Goal: Task Accomplishment & Management: Manage account settings

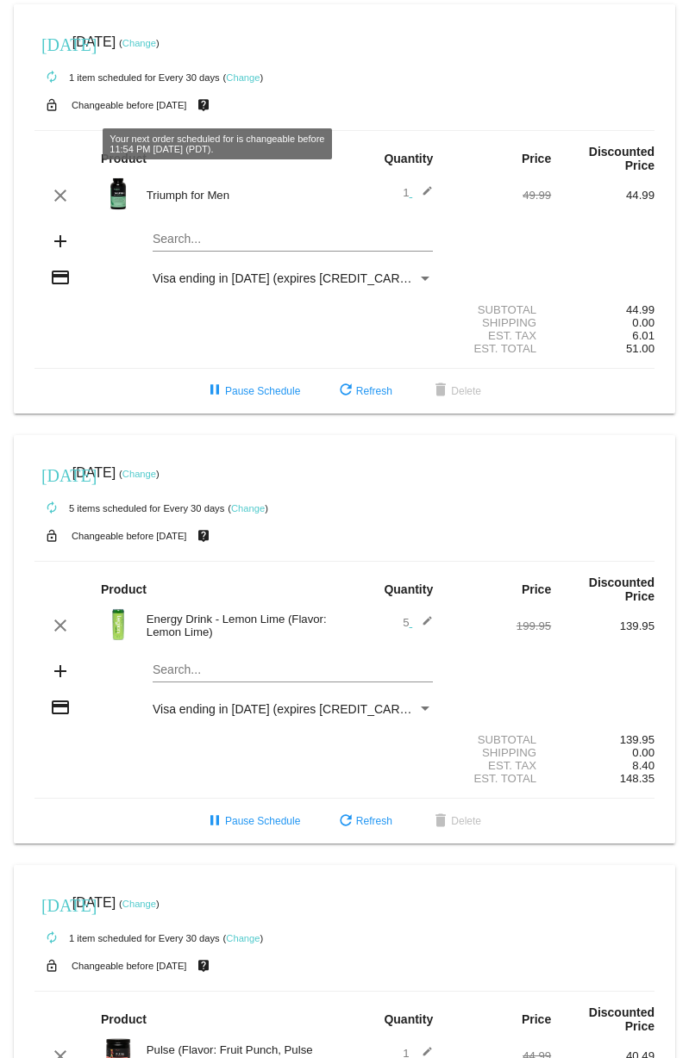
click at [253, 78] on link "Change" at bounding box center [243, 77] width 34 height 10
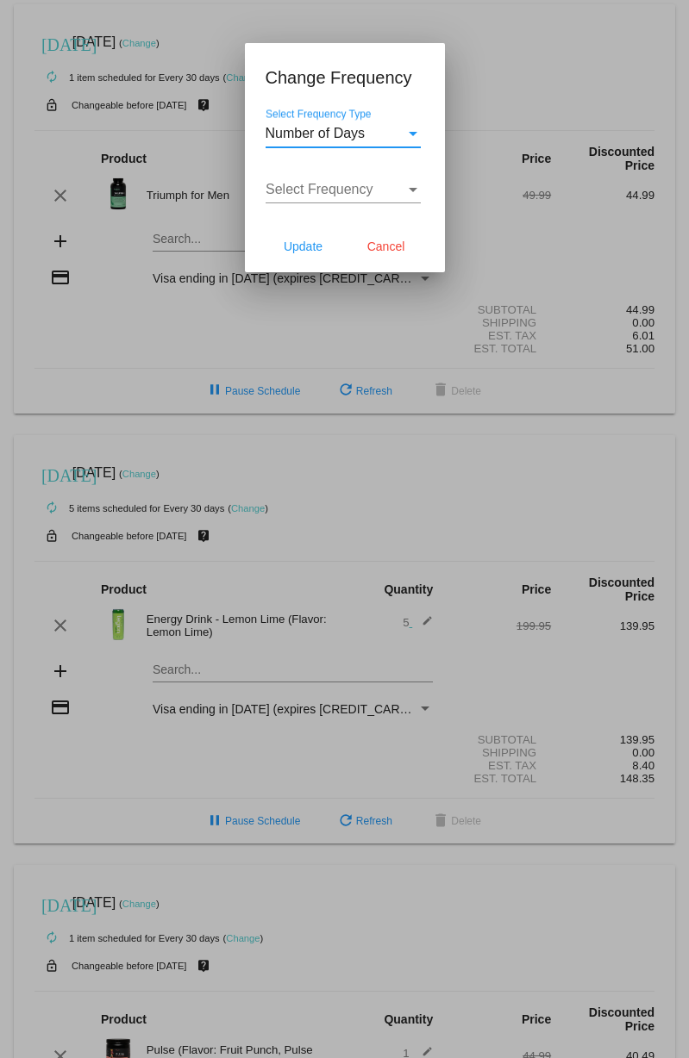
click at [355, 133] on span "Number of Days" at bounding box center [315, 133] width 100 height 15
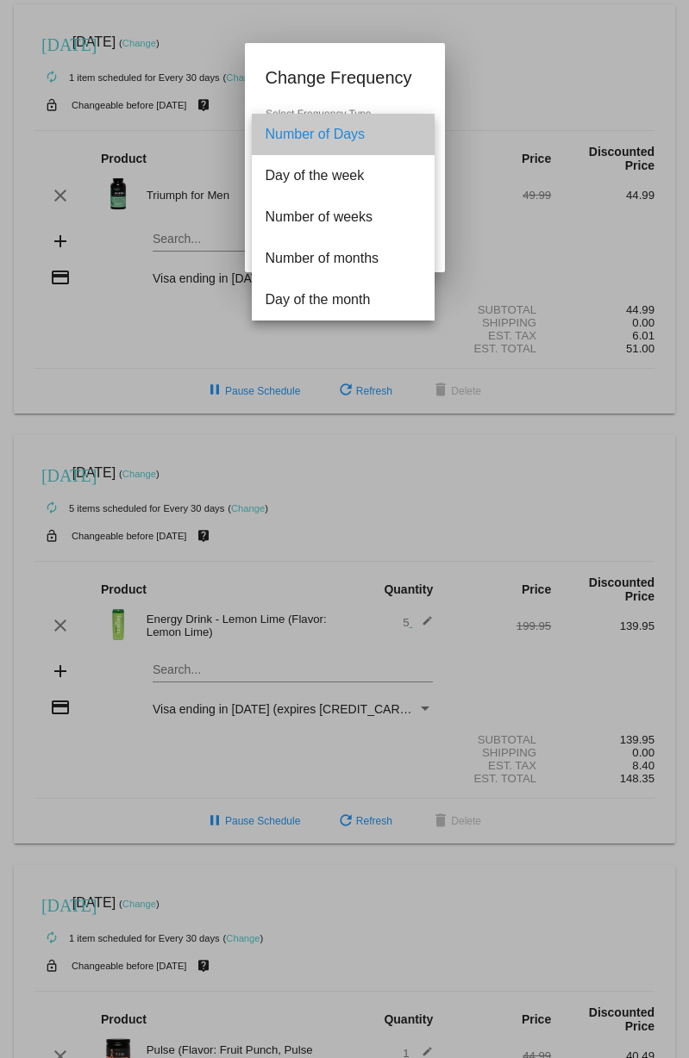
click at [355, 133] on span "Number of Days" at bounding box center [342, 134] width 155 height 41
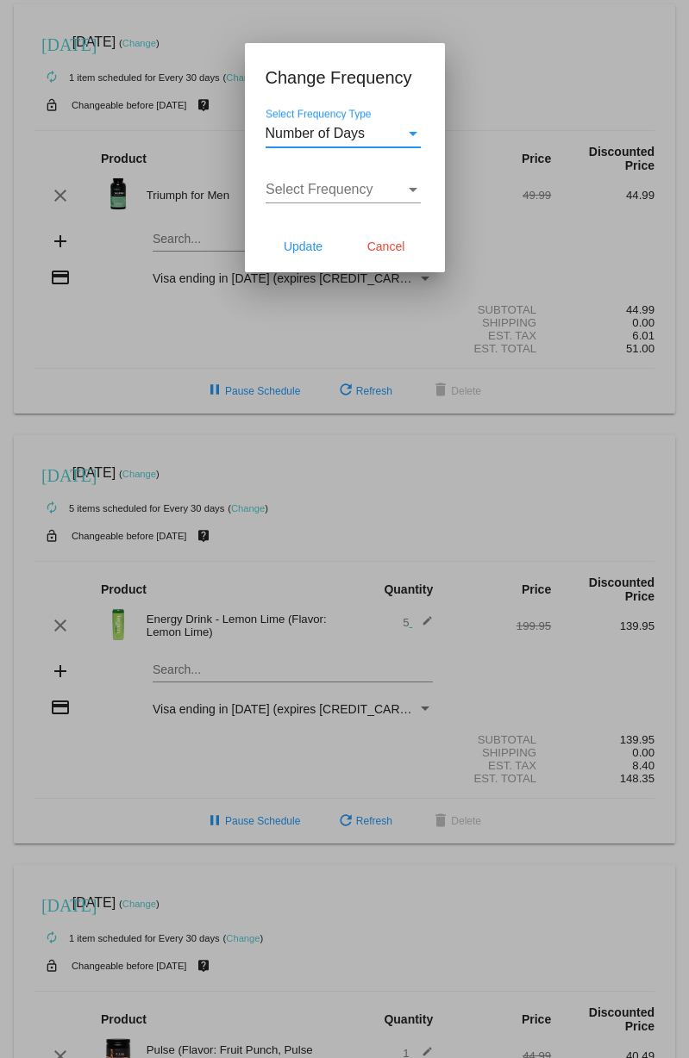
click at [344, 126] on span "Number of Days" at bounding box center [315, 133] width 100 height 15
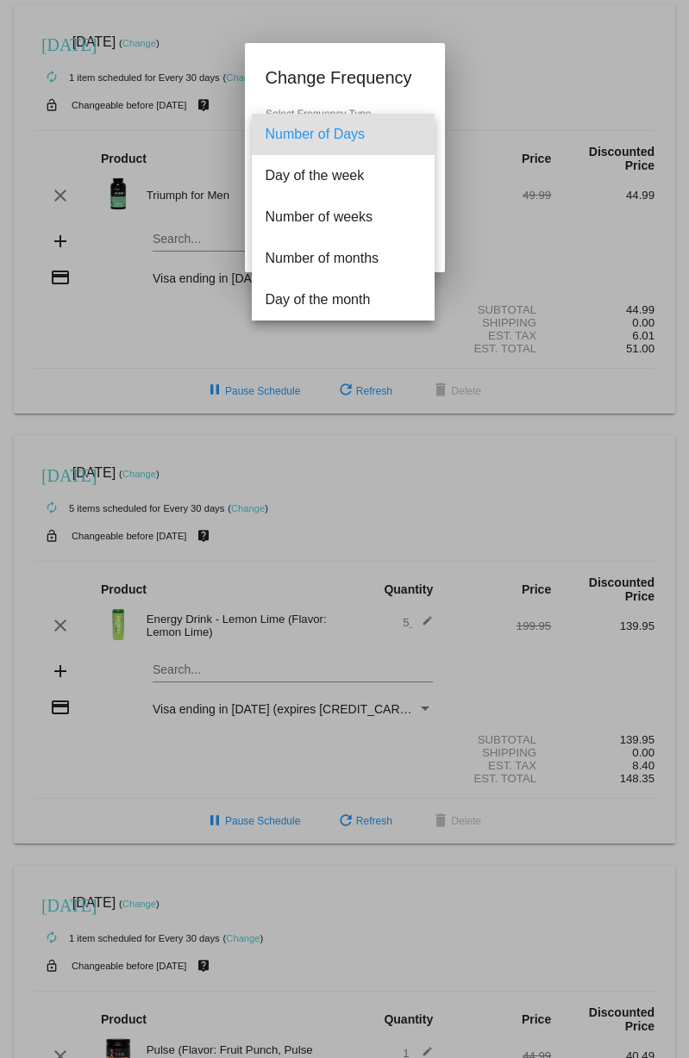
drag, startPoint x: 361, startPoint y: 78, endPoint x: 357, endPoint y: 88, distance: 10.4
click at [361, 78] on div at bounding box center [344, 529] width 689 height 1058
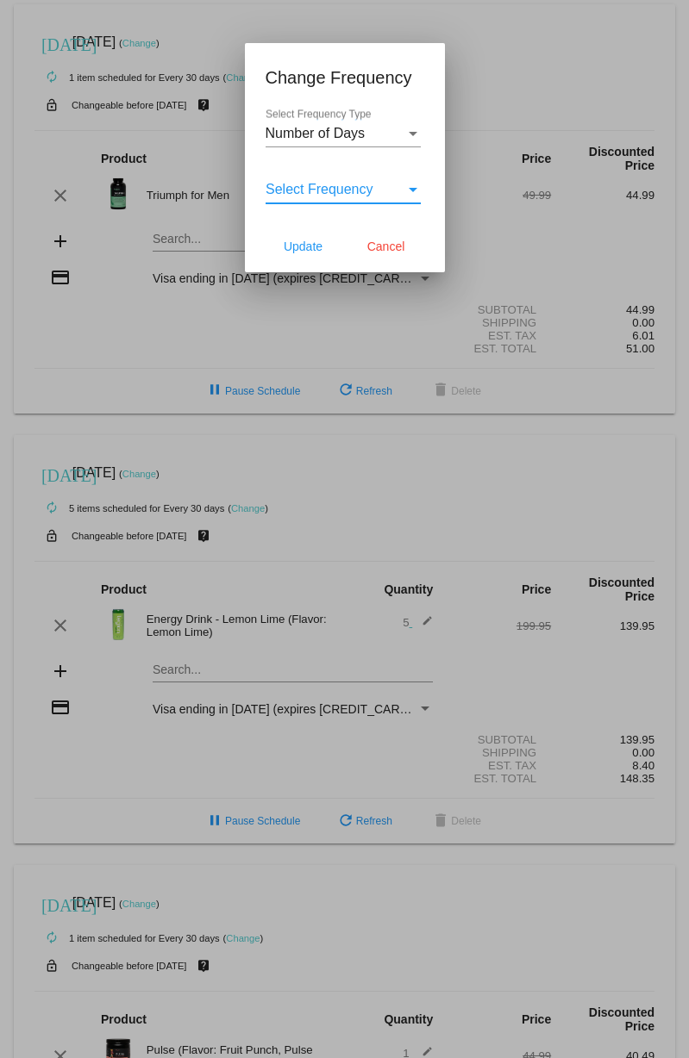
click at [370, 193] on span "Select Frequency" at bounding box center [319, 189] width 108 height 15
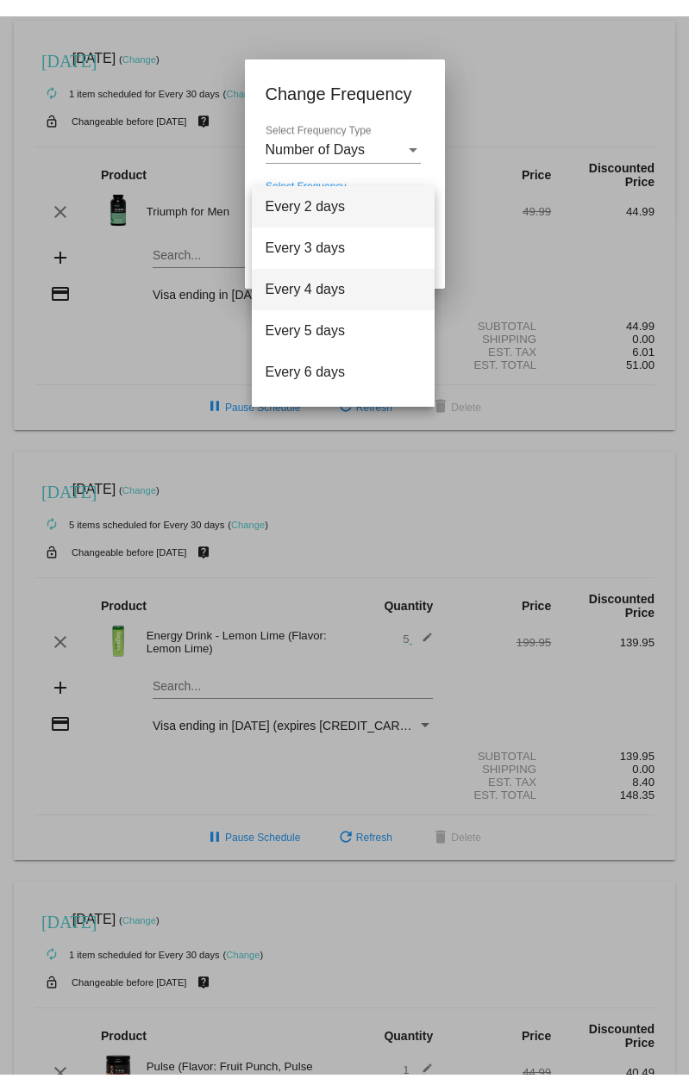
scroll to position [69, 0]
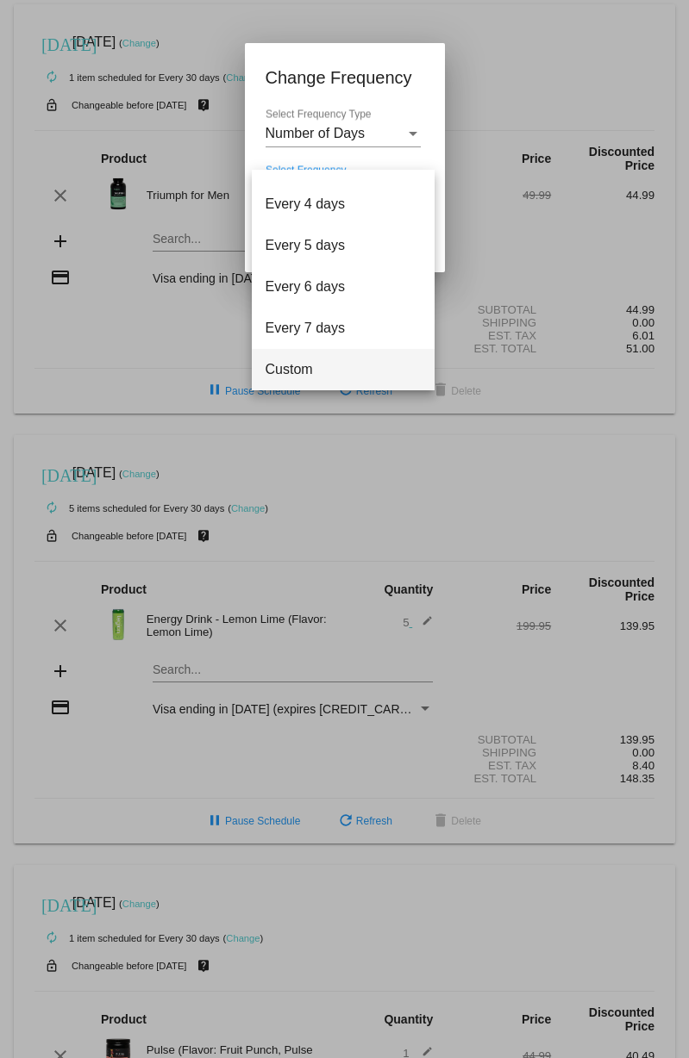
click at [356, 357] on span "Custom" at bounding box center [342, 369] width 155 height 41
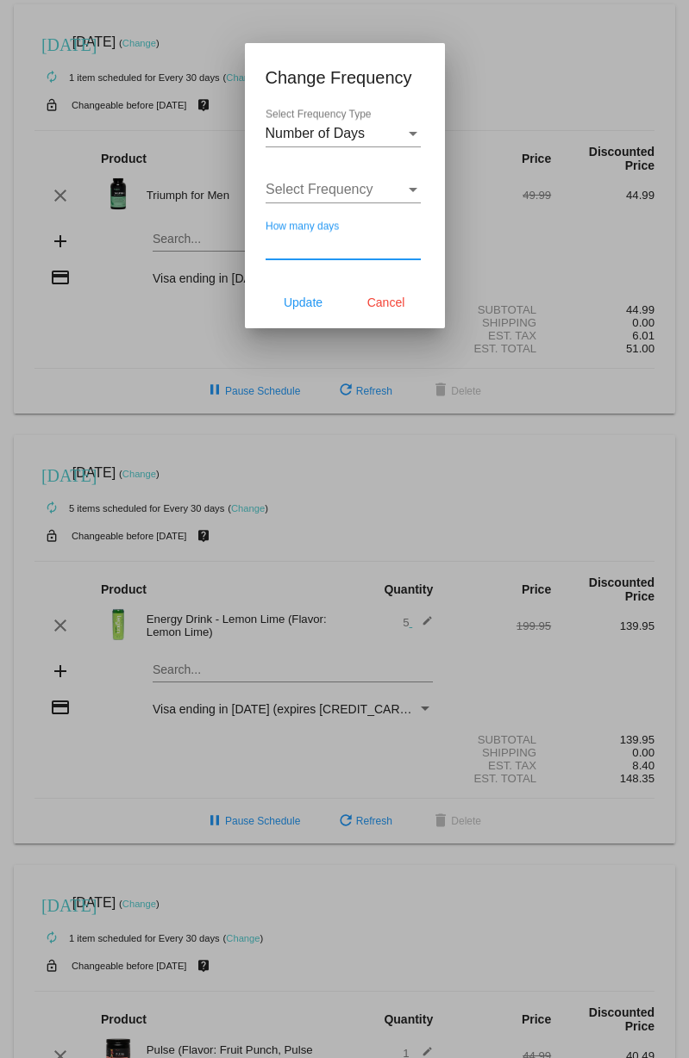
click at [322, 247] on input "How many days" at bounding box center [342, 246] width 155 height 16
click at [341, 186] on span "Select Frequency" at bounding box center [319, 189] width 108 height 15
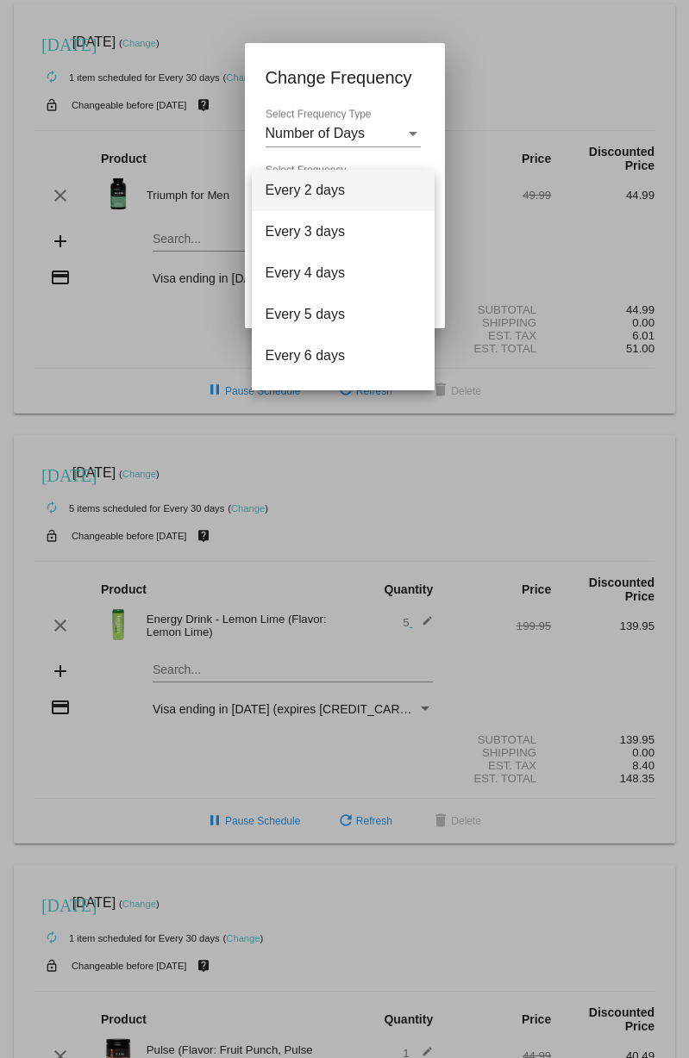
click at [371, 75] on div at bounding box center [344, 529] width 689 height 1058
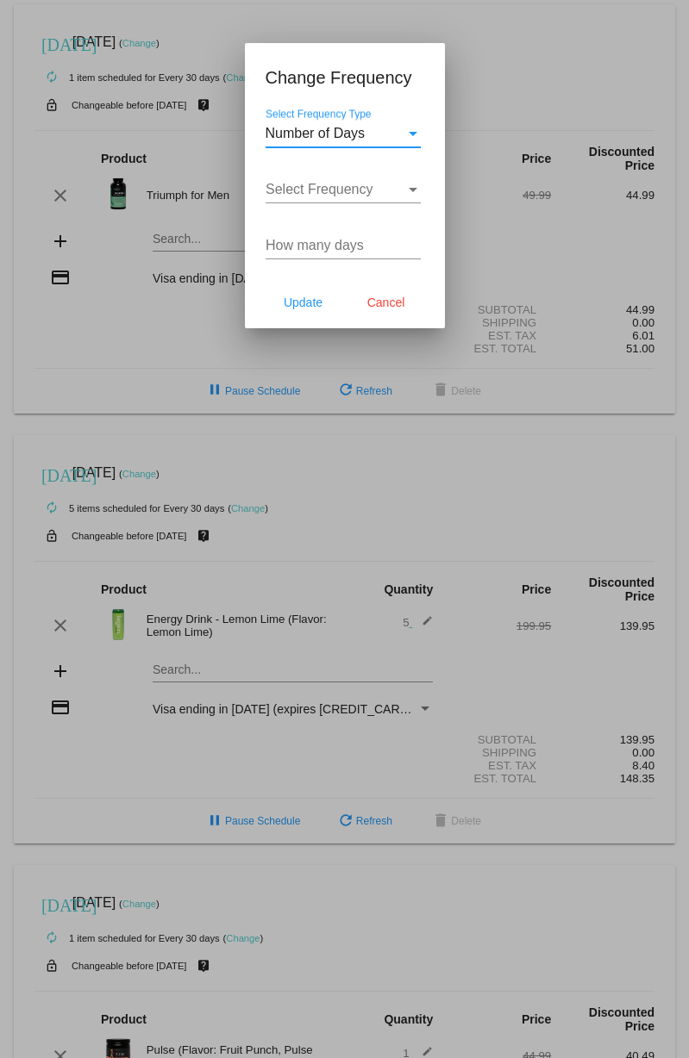
click at [316, 138] on span "Number of Days" at bounding box center [315, 133] width 100 height 15
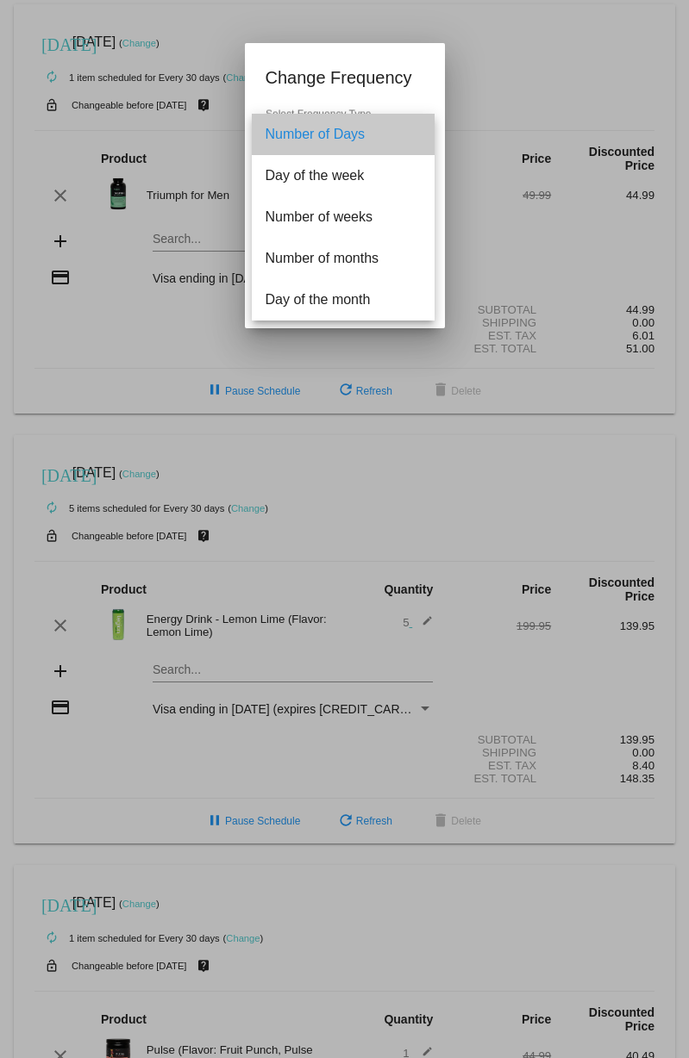
click at [336, 140] on span "Number of Days" at bounding box center [342, 134] width 155 height 41
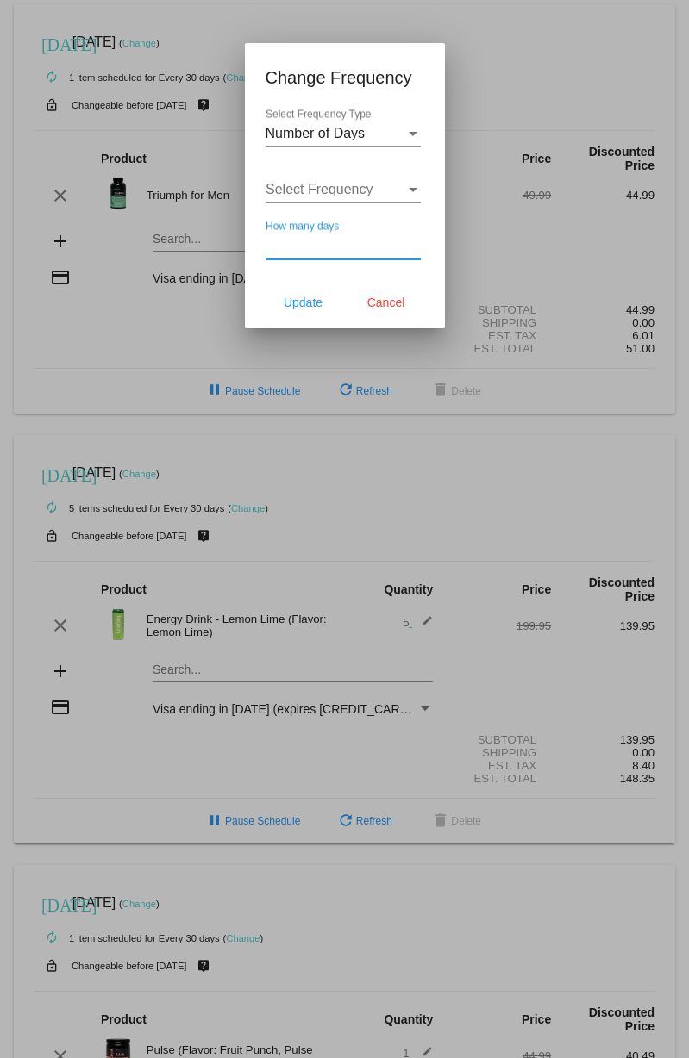
click at [328, 245] on input "How many days" at bounding box center [342, 246] width 155 height 16
type input "5000000"
click at [359, 223] on div "5000000 How many days" at bounding box center [342, 240] width 155 height 39
click at [430, 271] on mat-dialog-content "Number of Days Select Frequency Type Select Frequency Select Frequency 5000000 …" at bounding box center [345, 193] width 200 height 168
